Goal: Transaction & Acquisition: Purchase product/service

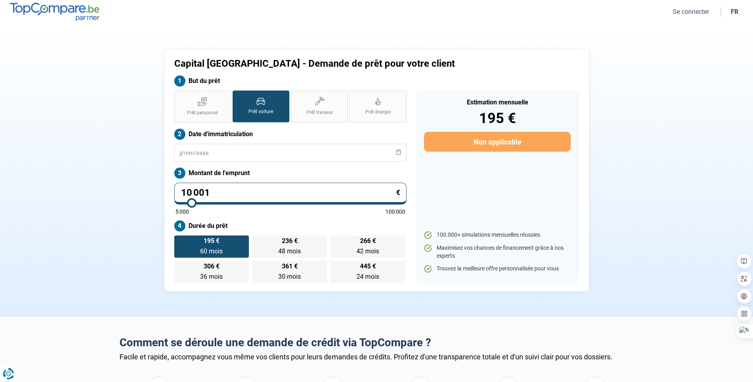
click at [697, 11] on button "Se connecter" at bounding box center [690, 12] width 41 height 8
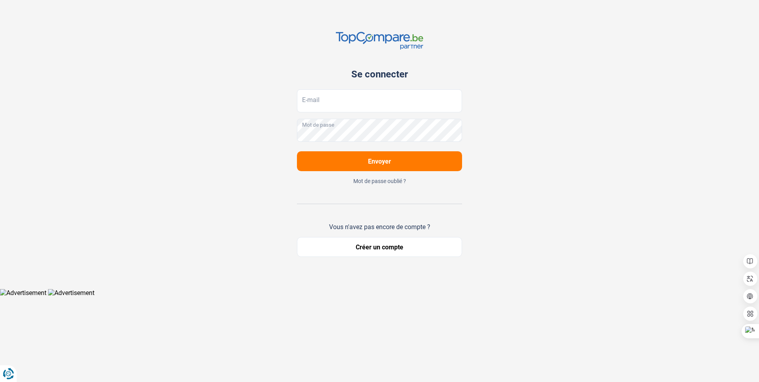
click at [379, 252] on button "Créer un compte" at bounding box center [379, 247] width 165 height 20
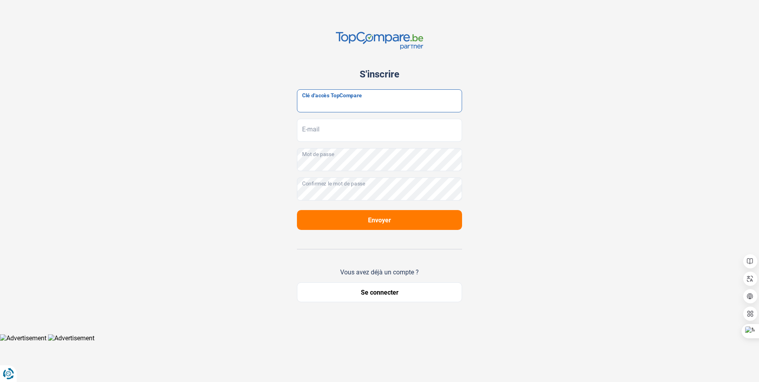
click at [332, 105] on input "Clé d'accès TopCompare" at bounding box center [379, 100] width 165 height 23
paste input "JrbfN@tcB24"
type input "JrbfN@tcB24"
click at [313, 127] on input "E-mail" at bounding box center [379, 130] width 165 height 23
type input "manager@capitalofeurope.com"
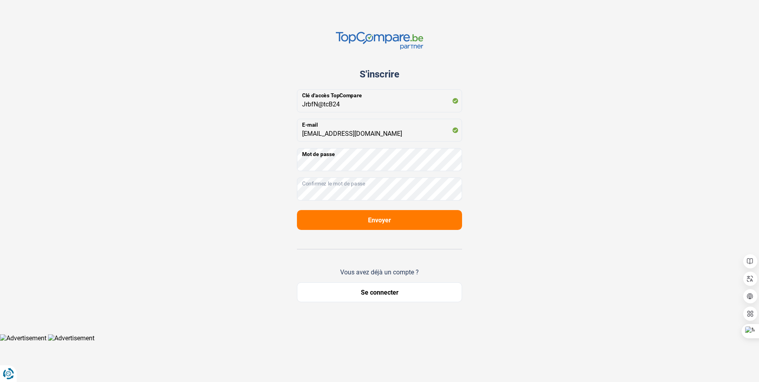
click at [646, 170] on div "S'inscrire JrbfN@tcB24 Clé d'accès TopCompare manager@capitalofeurope.com E-mai…" at bounding box center [379, 167] width 759 height 334
click at [386, 220] on span "Envoyer" at bounding box center [379, 220] width 23 height 8
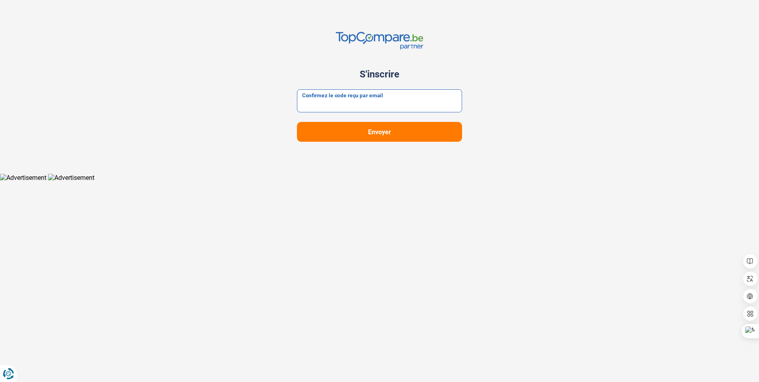
click at [356, 99] on input "Confirmez le code reçu par email" at bounding box center [379, 100] width 165 height 23
paste input "840911"
click at [297, 122] on button "Envoyer" at bounding box center [379, 132] width 165 height 20
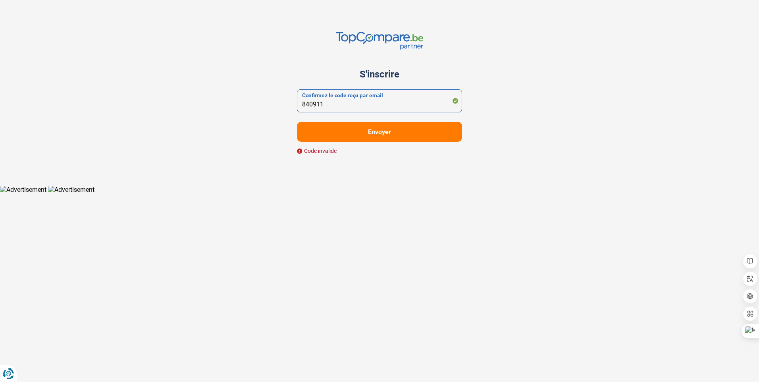
click at [305, 104] on input "840911" at bounding box center [379, 100] width 165 height 23
click at [303, 105] on input "840911" at bounding box center [379, 100] width 165 height 23
type input "840911"
click at [372, 136] on button "Envoyer" at bounding box center [379, 132] width 165 height 20
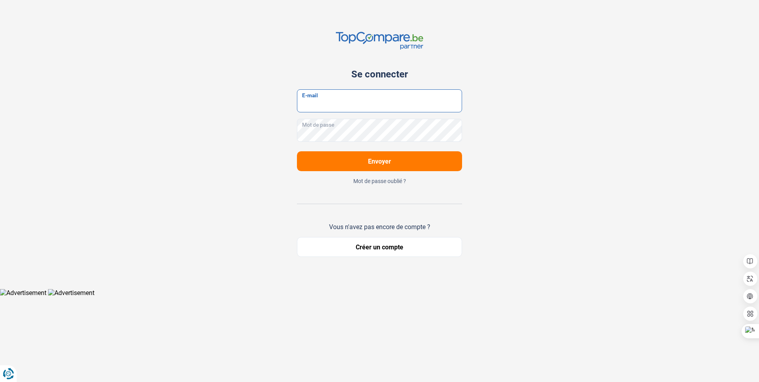
click at [371, 104] on input "E-mail" at bounding box center [379, 100] width 165 height 23
type input "manager@capitalofeurope.com"
click at [297, 151] on button "Envoyer" at bounding box center [379, 161] width 165 height 20
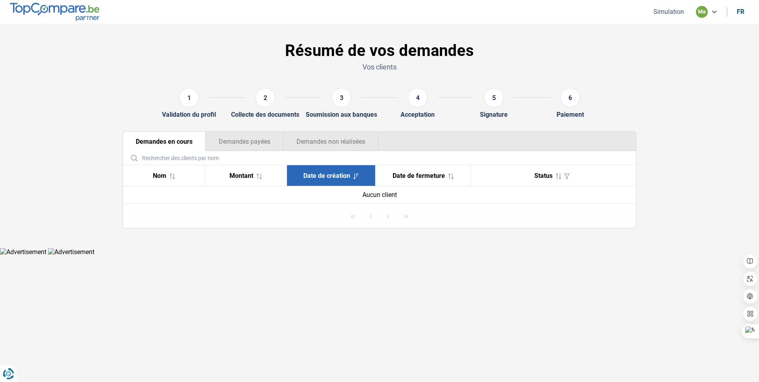
click at [670, 11] on button "Simulation" at bounding box center [668, 12] width 35 height 8
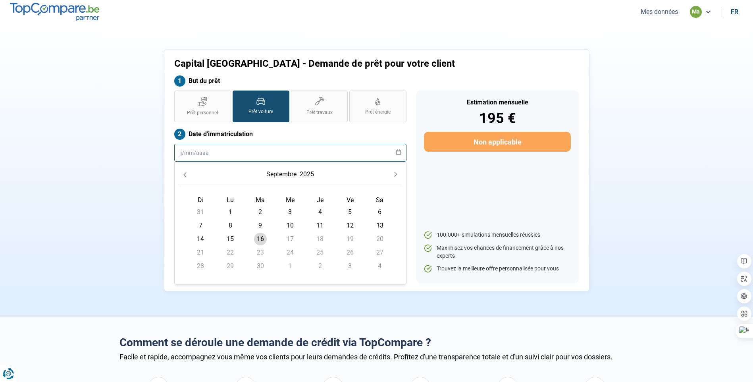
click at [206, 152] on input "text" at bounding box center [290, 153] width 232 height 18
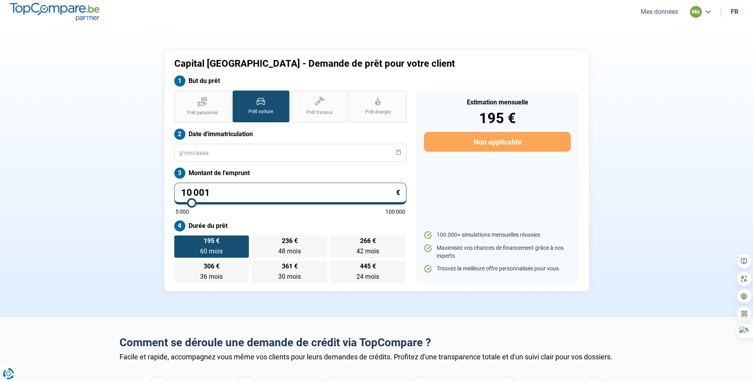
drag, startPoint x: 720, startPoint y: 55, endPoint x: 624, endPoint y: 35, distance: 97.7
click at [720, 55] on section "Capital Brussels - Demande de prêt pour votre client But du prêt Prêt personnel…" at bounding box center [376, 170] width 753 height 293
click at [222, 150] on input "text" at bounding box center [290, 153] width 232 height 18
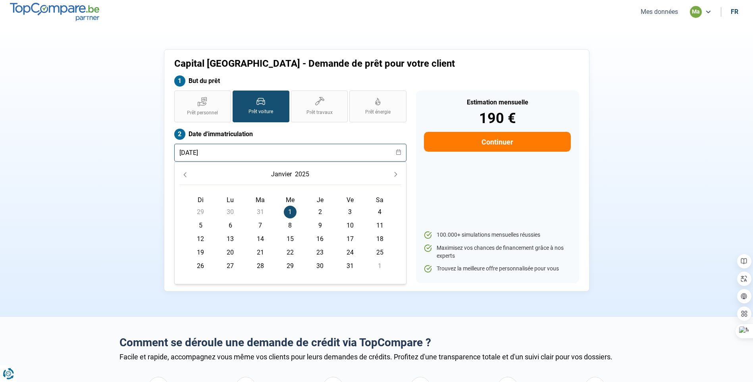
type input "01/01/2025"
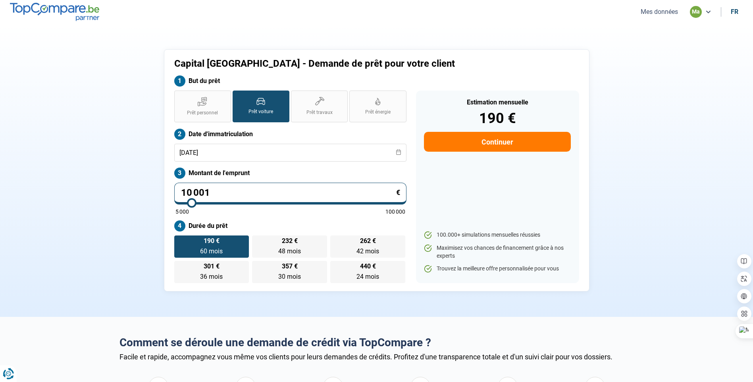
click at [259, 111] on span "Prêt voiture" at bounding box center [260, 111] width 25 height 7
click at [238, 96] on input "Prêt voiture" at bounding box center [234, 92] width 5 height 5
drag, startPoint x: 220, startPoint y: 190, endPoint x: 167, endPoint y: 186, distance: 53.3
click at [167, 186] on div "Capital Brussels - Demande de prêt pour votre client But du prêt Prêt personnel…" at bounding box center [376, 170] width 425 height 242
type input "2"
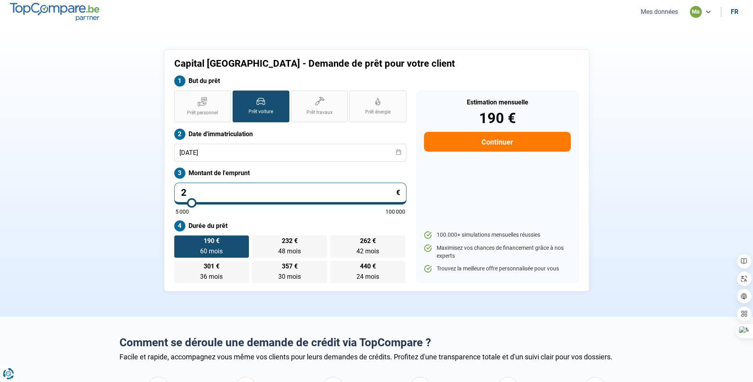
type input "5000"
type input "20"
type input "5000"
type input "200"
type input "5000"
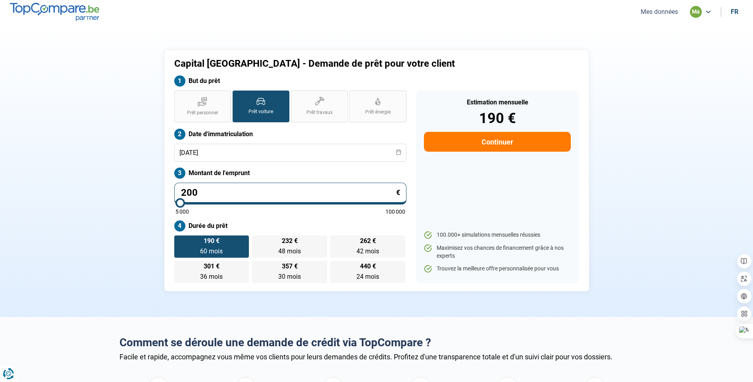
type input "2 000"
type input "5000"
type input "20 000"
type input "20000"
type input "20 000"
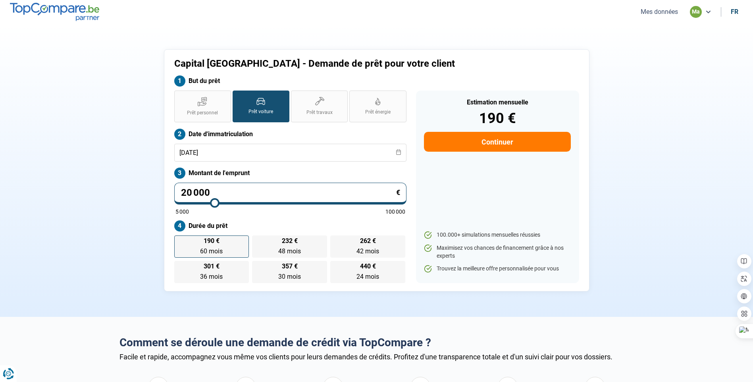
click at [235, 248] on div "190 € 60 mois 60 mois 232 € 48 mois 48 mois 262 € 42 mois 42 mois 301 € 36 mois…" at bounding box center [290, 259] width 232 height 48
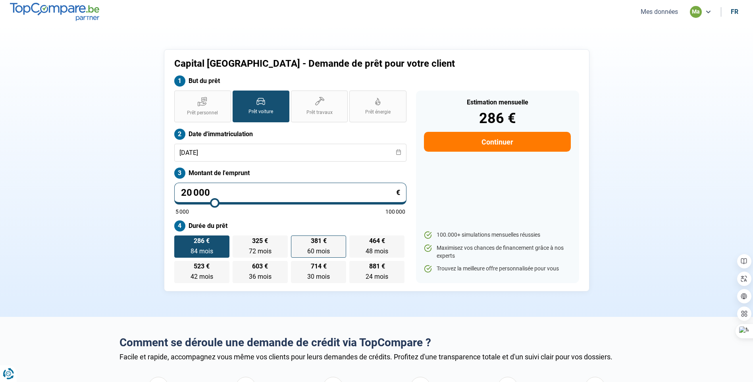
click at [331, 244] on label "381 € 60 mois 60 mois" at bounding box center [318, 246] width 55 height 22
click at [296, 240] on input "381 € 60 mois 60 mois" at bounding box center [293, 237] width 5 height 5
radio input "true"
click at [505, 148] on button "Continuer" at bounding box center [497, 142] width 146 height 20
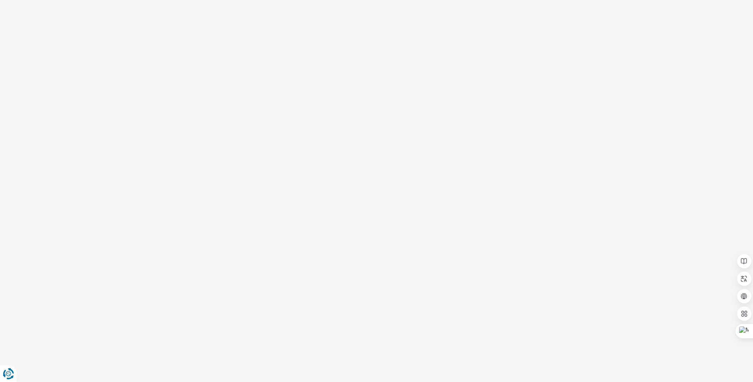
select select "32"
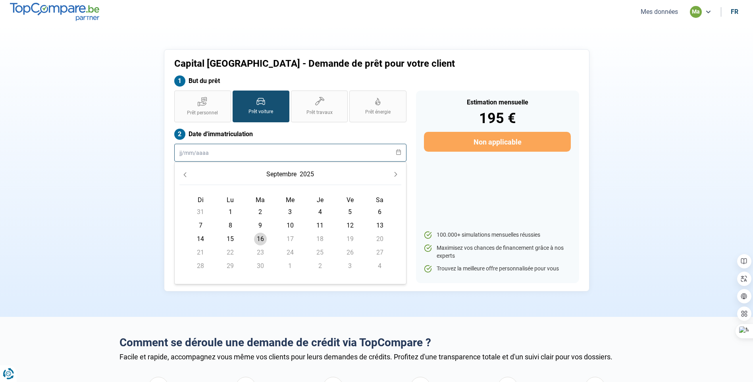
click at [224, 152] on input "text" at bounding box center [290, 153] width 232 height 18
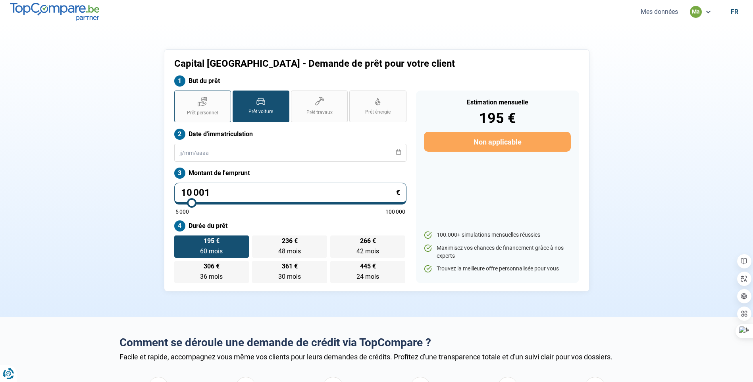
click at [198, 100] on icon at bounding box center [203, 101] width 10 height 10
click at [179, 96] on input "Prêt personnel" at bounding box center [176, 92] width 5 height 5
radio input "true"
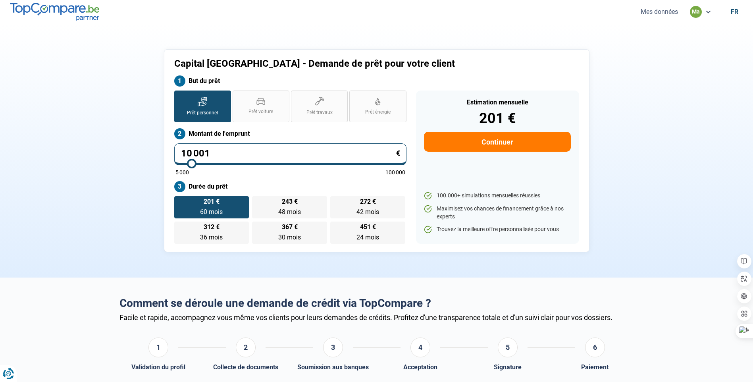
drag, startPoint x: 210, startPoint y: 154, endPoint x: 111, endPoint y: 150, distance: 99.2
click at [111, 150] on section "Capital Brussels - Demande de prêt pour votre client But du prêt Prêt personnel…" at bounding box center [376, 151] width 753 height 254
type input "2"
type input "5000"
type input "20"
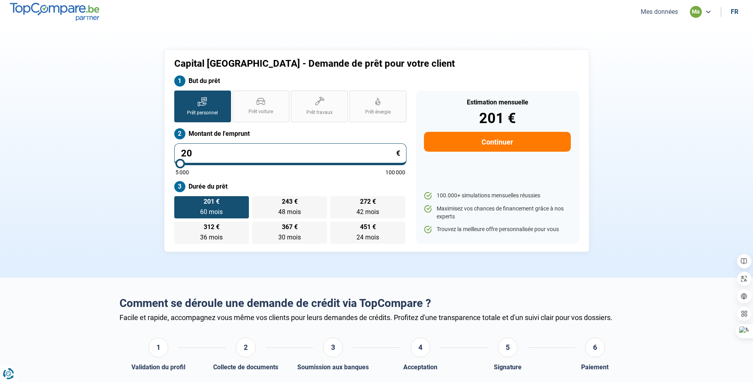
type input "5000"
type input "26 000"
type input "26000"
radio input "false"
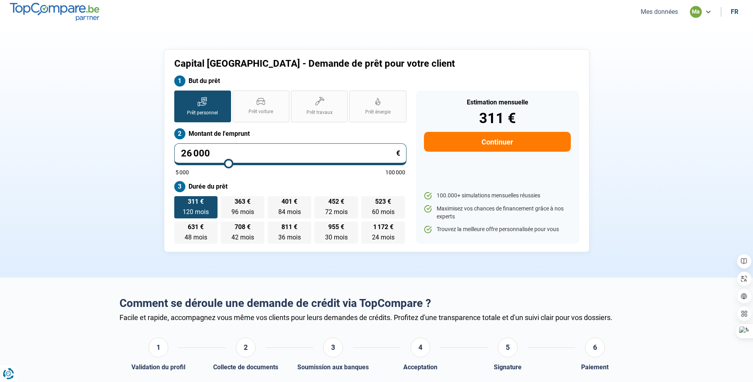
type input "25750"
click at [228, 163] on input "range" at bounding box center [290, 164] width 230 height 2
drag, startPoint x: 208, startPoint y: 151, endPoint x: 184, endPoint y: 150, distance: 23.4
click at [184, 150] on input "25 750" at bounding box center [290, 154] width 232 height 22
type input "20"
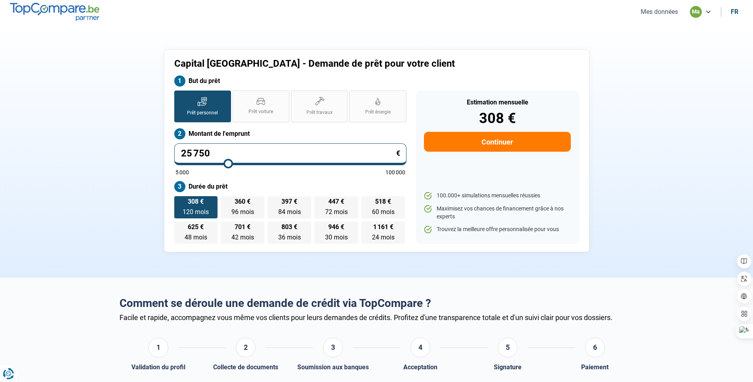
type input "5000"
type input "20 000"
type input "20000"
radio input "true"
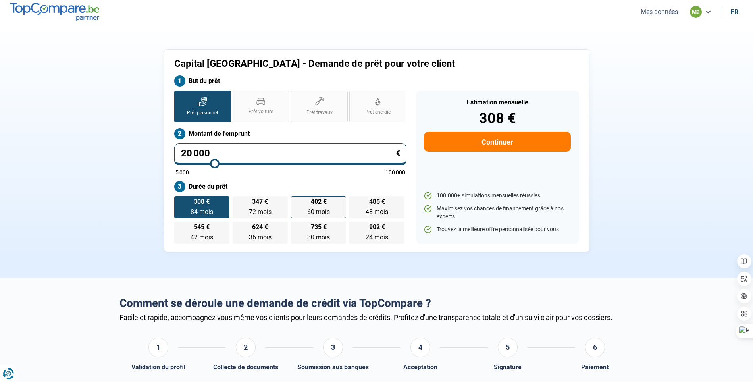
click at [332, 206] on label "402 € 60 mois 60 mois" at bounding box center [318, 207] width 55 height 22
click at [296, 201] on input "402 € 60 mois 60 mois" at bounding box center [293, 198] width 5 height 5
radio input "true"
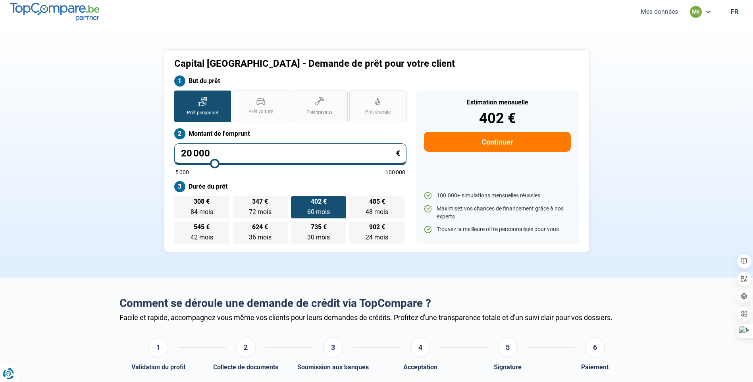
click at [504, 137] on button "Continuer" at bounding box center [497, 142] width 146 height 20
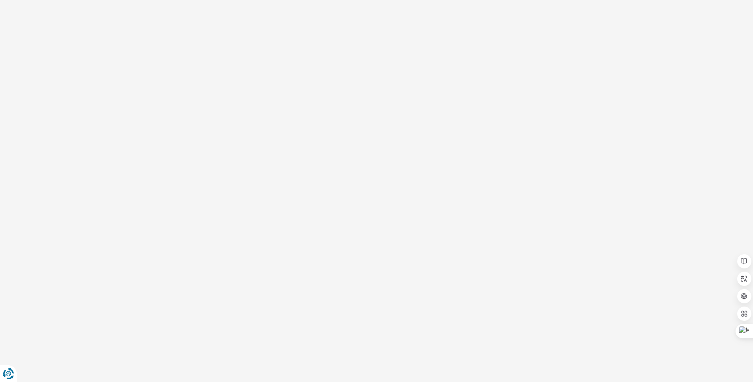
select select "32"
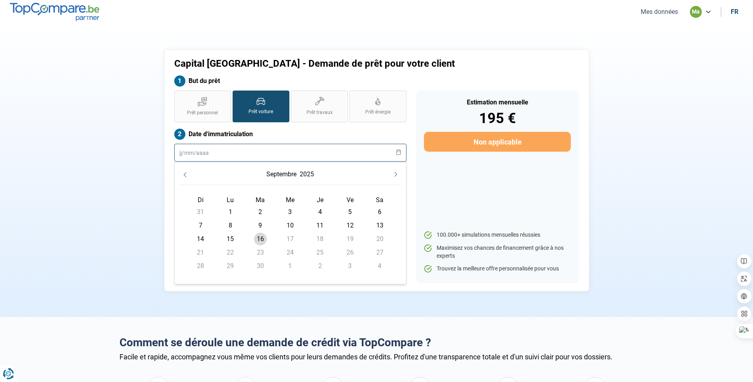
click at [240, 152] on input "text" at bounding box center [290, 153] width 232 height 18
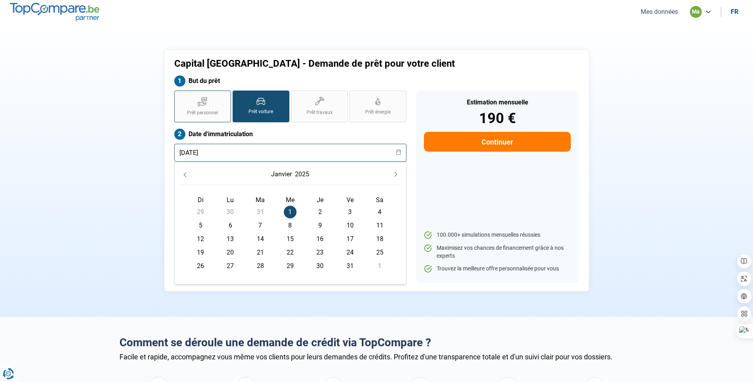
type input "01/01/2025"
click at [204, 106] on label "Prêt personnel" at bounding box center [202, 106] width 57 height 32
click at [179, 96] on input "Prêt personnel" at bounding box center [176, 92] width 5 height 5
radio input "true"
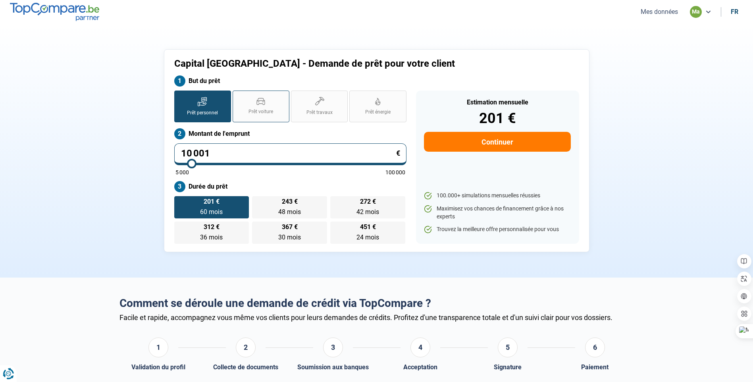
click at [262, 108] on span "Prêt voiture" at bounding box center [260, 111] width 25 height 7
click at [238, 96] on input "Prêt voiture" at bounding box center [234, 92] width 5 height 5
radio input "true"
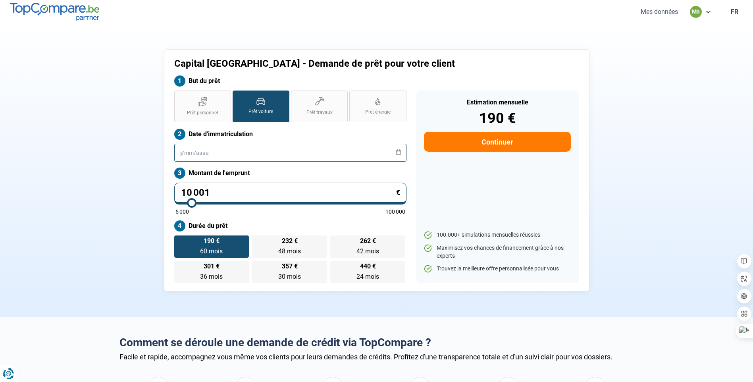
click at [229, 151] on input "text" at bounding box center [290, 153] width 232 height 18
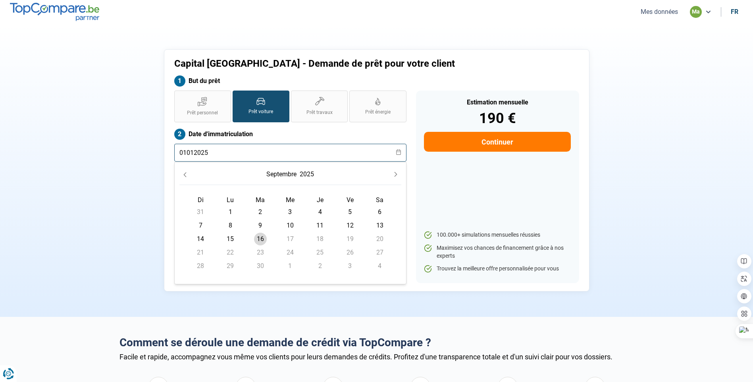
type input "01012025"
click at [259, 240] on span "16" at bounding box center [260, 238] width 13 height 13
type input "16/09/2025"
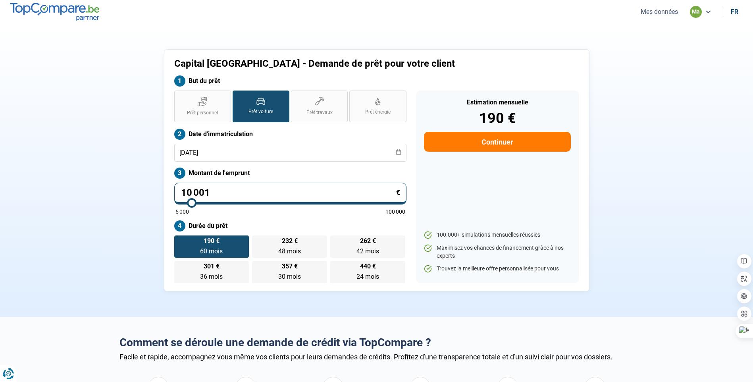
click at [162, 190] on div "Capital Brussels - Demande de prêt pour votre client But du prêt Prêt personnel…" at bounding box center [377, 170] width 524 height 242
type input "2"
type input "5000"
type input "20"
type input "5000"
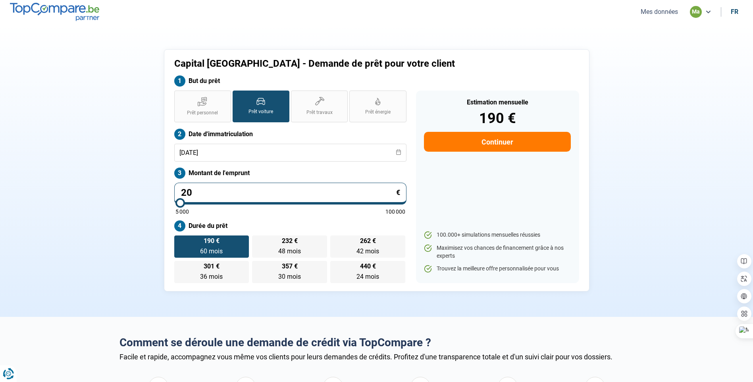
type input "200"
type input "5000"
type input "2 000"
type input "5000"
type input "20 000"
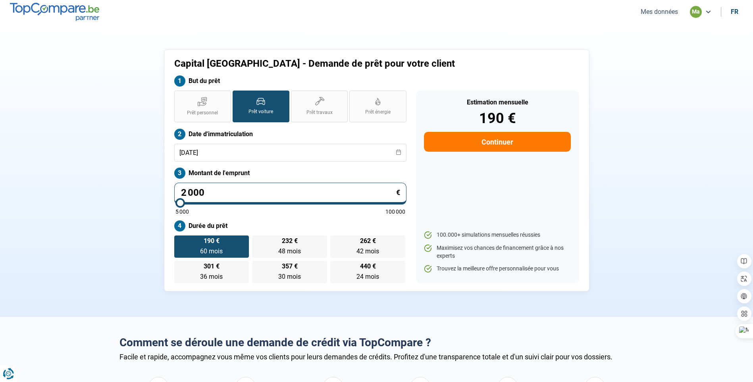
type input "20000"
type input "20 000"
click at [231, 245] on div "190 € 60 mois 60 mois 232 € 48 mois 48 mois 262 € 42 mois 42 mois 301 € 36 mois…" at bounding box center [290, 259] width 232 height 48
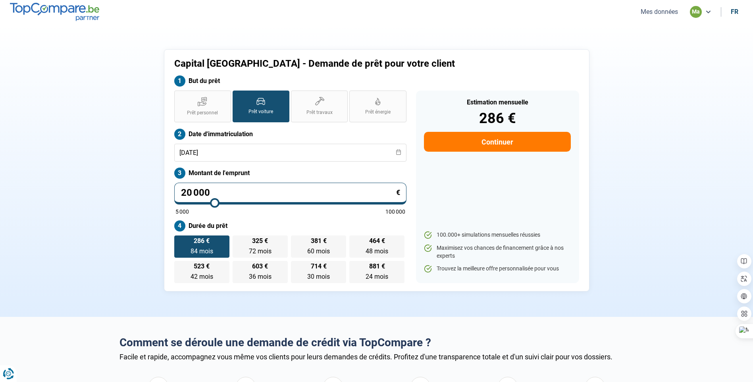
drag, startPoint x: 323, startPoint y: 246, endPoint x: 421, endPoint y: 261, distance: 99.5
click at [344, 252] on label "381 € 60 mois 60 mois" at bounding box center [318, 246] width 55 height 22
drag, startPoint x: 421, startPoint y: 261, endPoint x: 337, endPoint y: 243, distance: 86.0
click at [337, 243] on label "381 € 60 mois 60 mois" at bounding box center [318, 246] width 55 height 22
click at [296, 240] on input "381 € 60 mois 60 mois" at bounding box center [293, 237] width 5 height 5
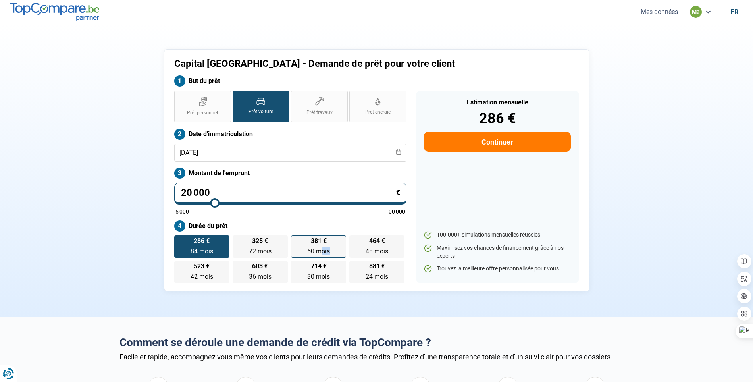
radio input "true"
